Goal: Task Accomplishment & Management: Complete application form

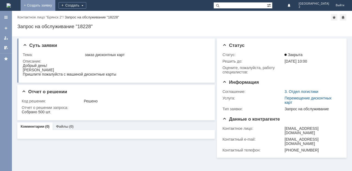
click at [55, 5] on link "+ Создать заявку" at bounding box center [38, 5] width 35 height 11
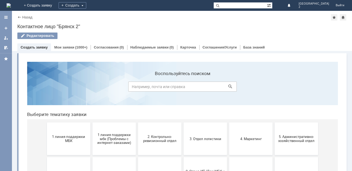
click at [58, 135] on span "1 линия поддержки МБК" at bounding box center [69, 139] width 40 height 8
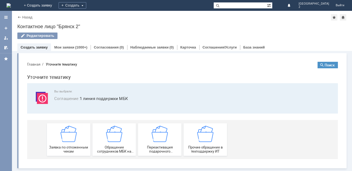
click at [58, 135] on div "Заявка по отложенным чекам" at bounding box center [69, 140] width 40 height 28
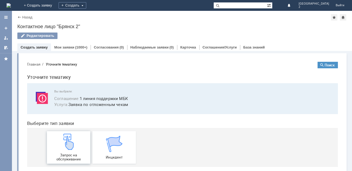
click at [68, 149] on img at bounding box center [69, 142] width 16 height 16
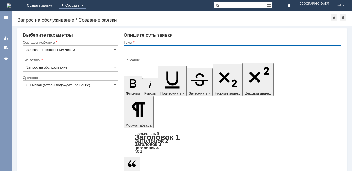
click at [144, 49] on input "text" at bounding box center [233, 49] width 218 height 9
click at [146, 52] on input "отл ч" at bounding box center [233, 49] width 218 height 9
type input "отл чек Бр2"
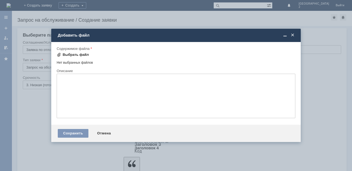
click at [77, 56] on div "Выбрать файл" at bounding box center [76, 55] width 26 height 4
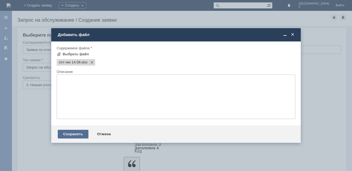
click at [73, 136] on div "Сохранить" at bounding box center [73, 134] width 31 height 9
